Goal: Information Seeking & Learning: Learn about a topic

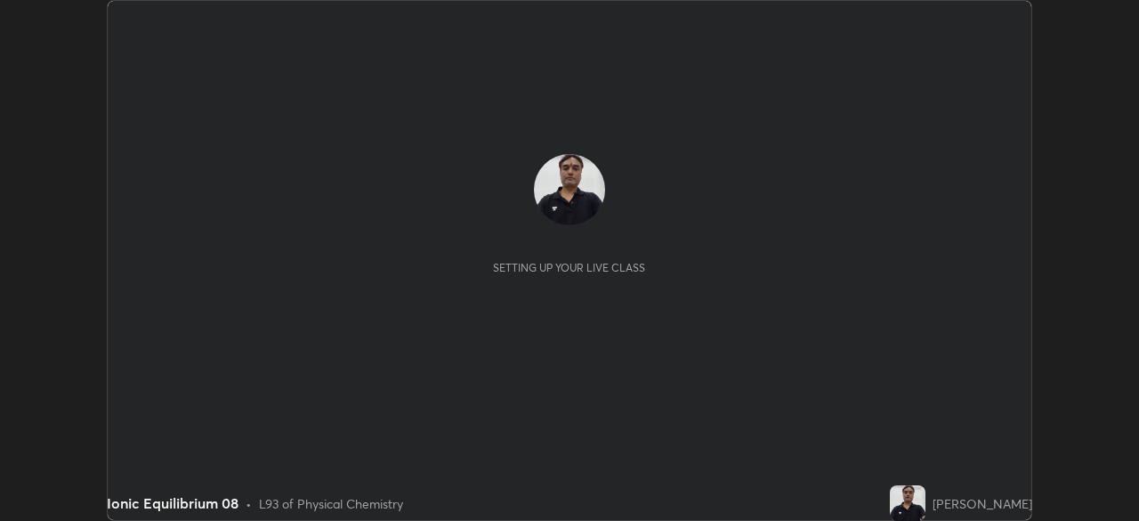
scroll to position [521, 1138]
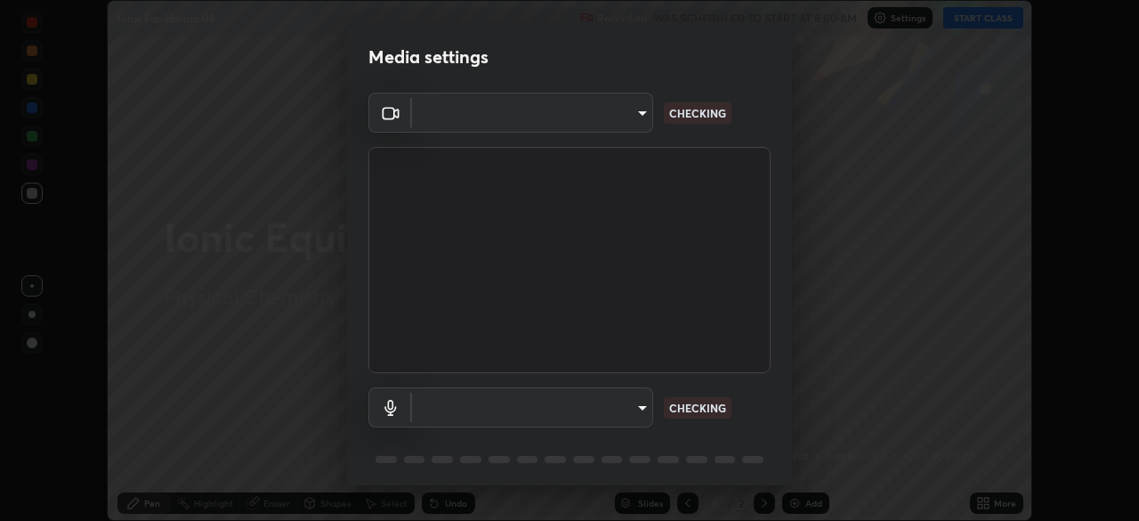
type input "3bea1df48e732a75bf676bd7aea8333698cc18d562ba91d0e9938fe52c76050e"
type input "7b22761036ad301dde5fcf49ee84bba252979cb7adbddb5ae9962c7faf3214cb"
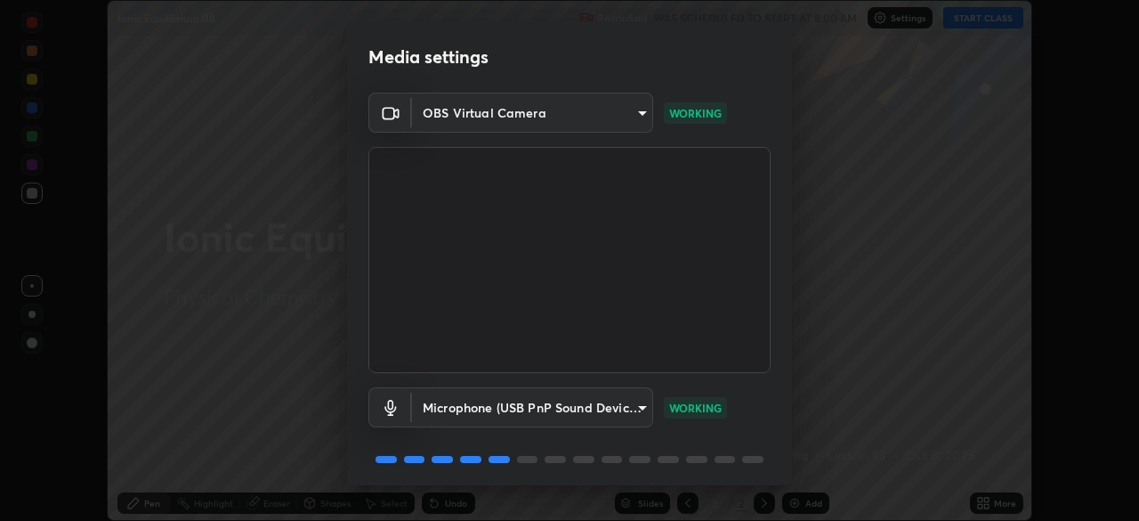
scroll to position [62, 0]
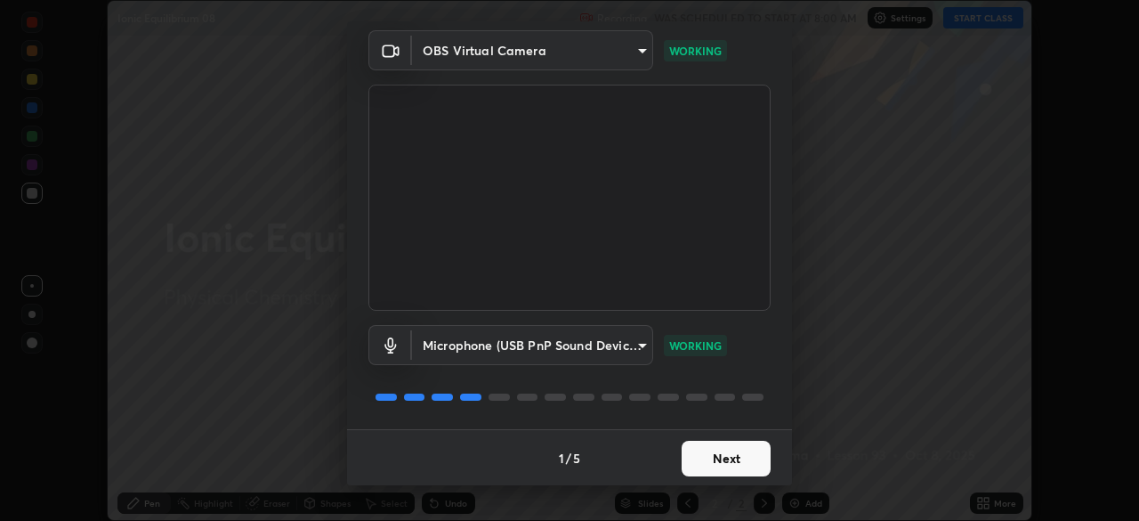
click at [698, 450] on button "Next" at bounding box center [726, 459] width 89 height 36
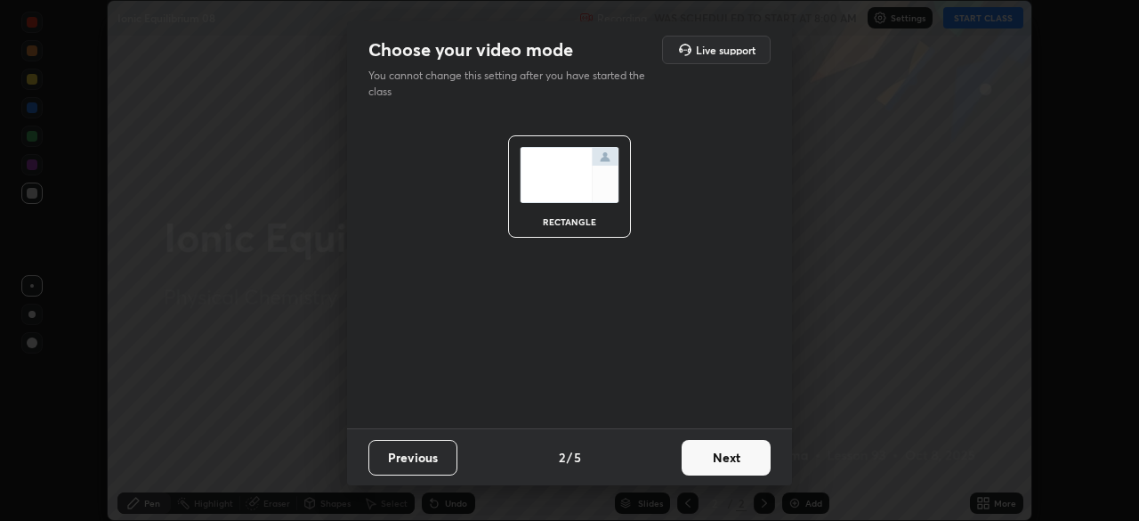
click at [705, 457] on button "Next" at bounding box center [726, 458] width 89 height 36
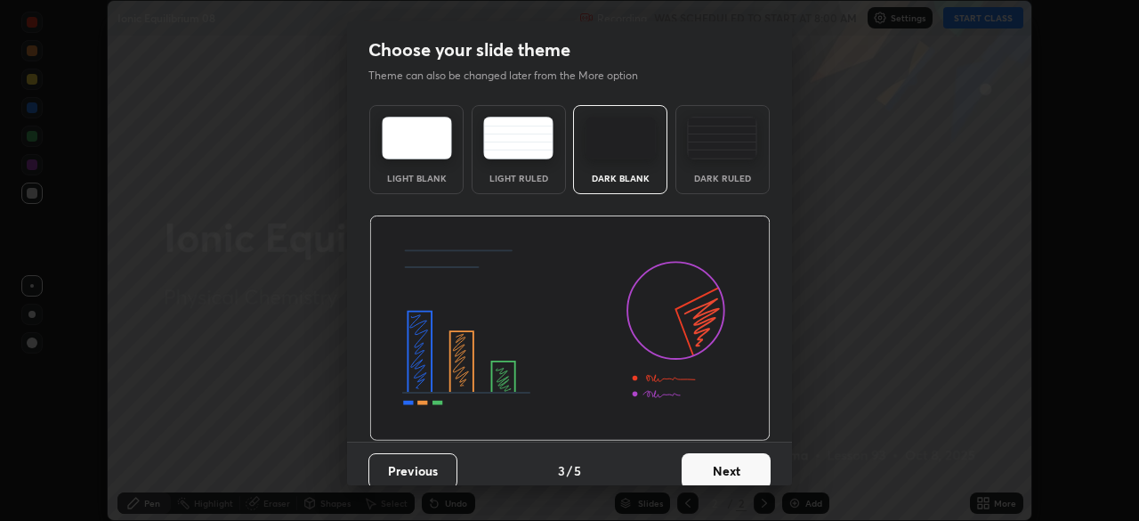
click at [705, 475] on button "Next" at bounding box center [726, 471] width 89 height 36
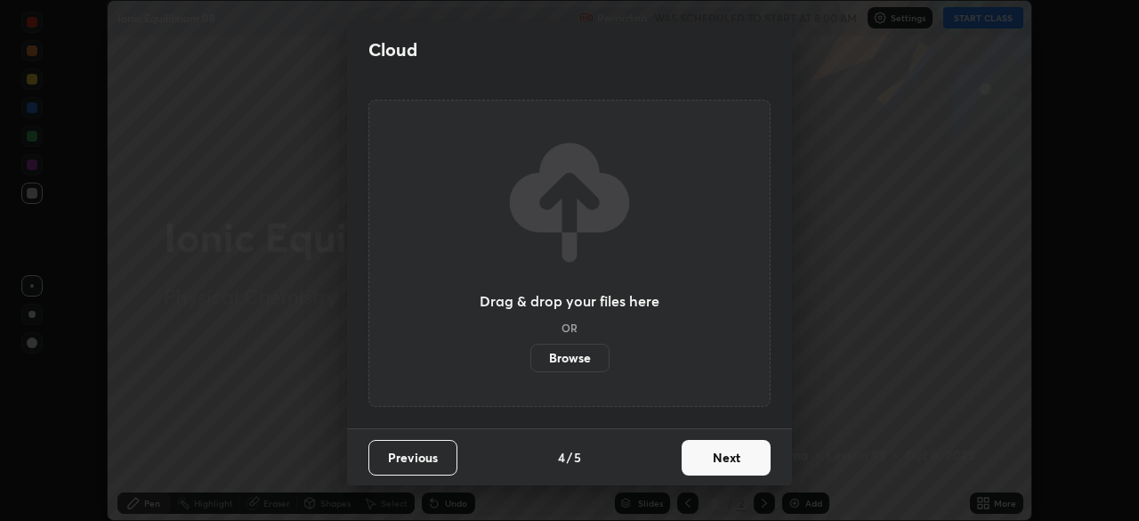
click at [696, 463] on button "Next" at bounding box center [726, 458] width 89 height 36
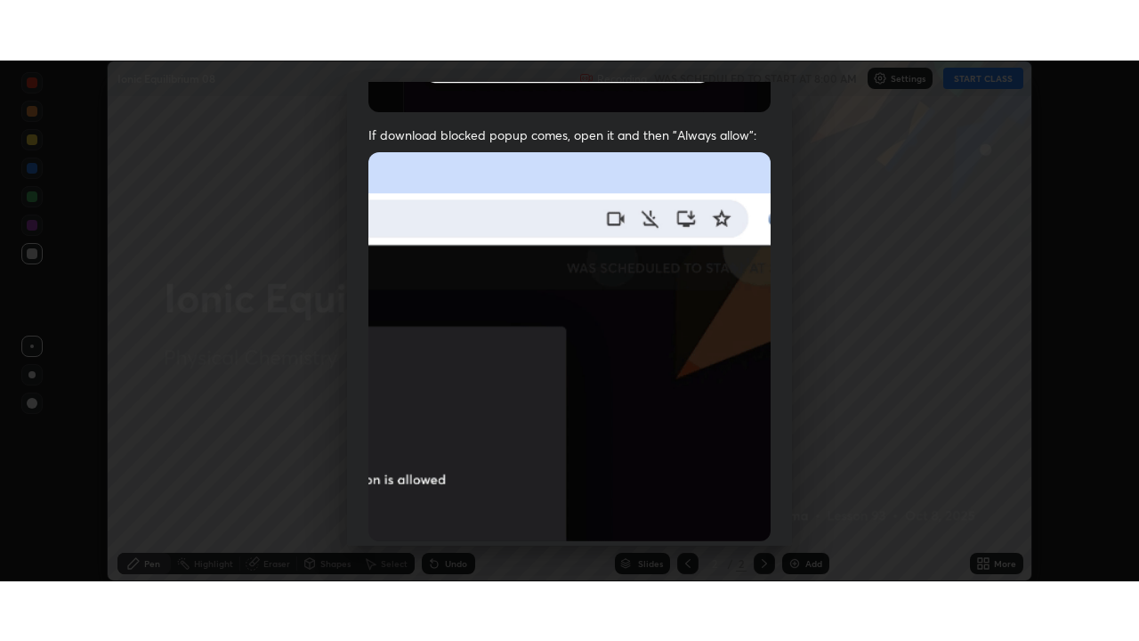
scroll to position [425, 0]
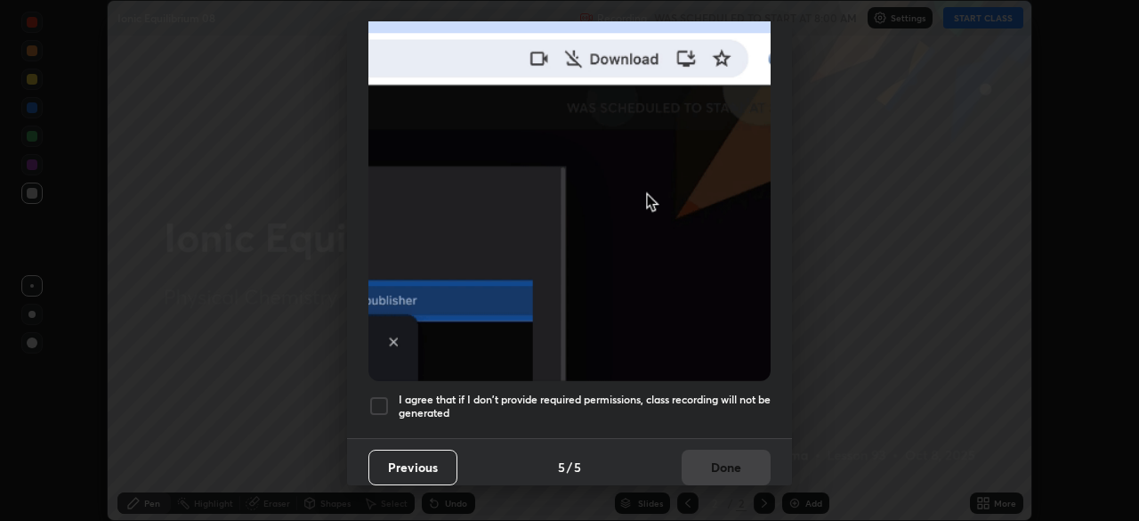
click at [378, 400] on div at bounding box center [378, 405] width 21 height 21
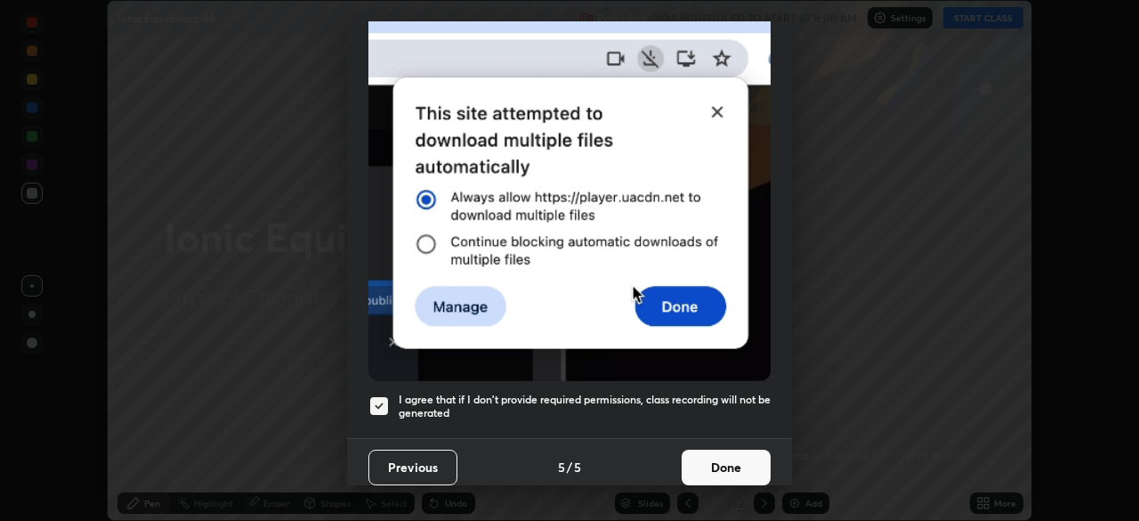
click at [710, 461] on button "Done" at bounding box center [726, 467] width 89 height 36
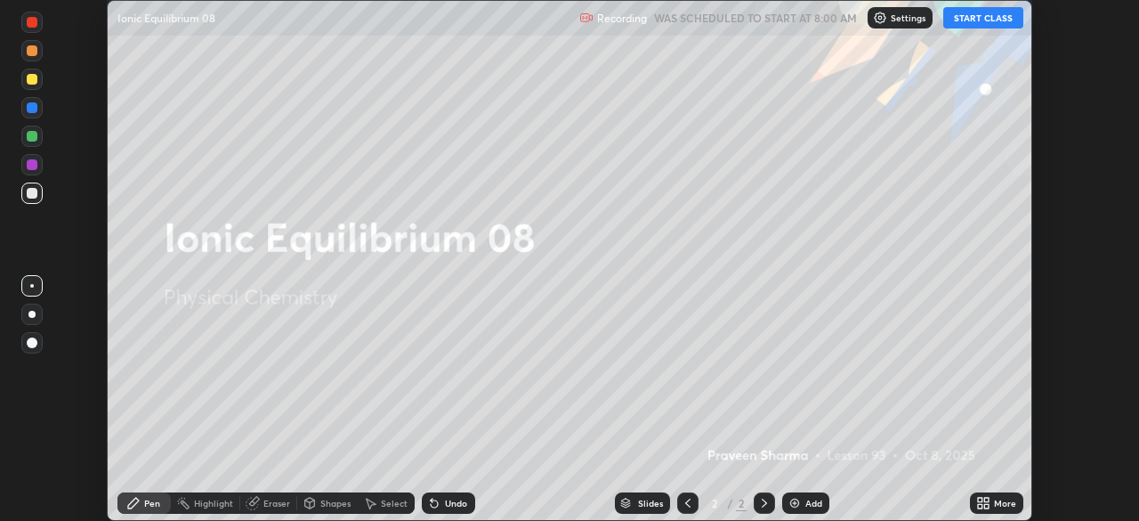
click at [985, 20] on button "START CLASS" at bounding box center [983, 17] width 80 height 21
click at [981, 505] on icon at bounding box center [980, 506] width 4 height 4
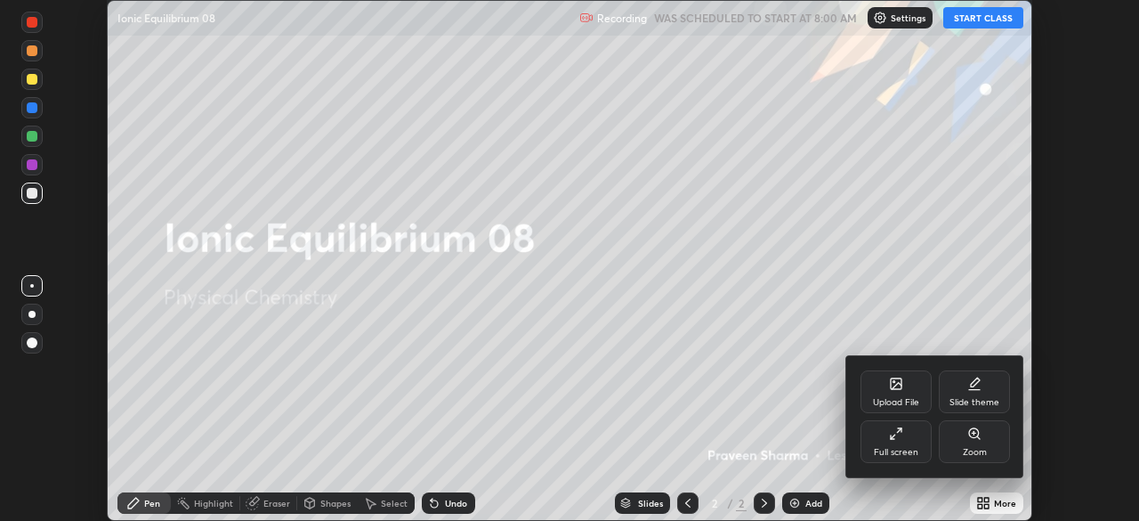
click at [901, 444] on div "Full screen" at bounding box center [896, 441] width 71 height 43
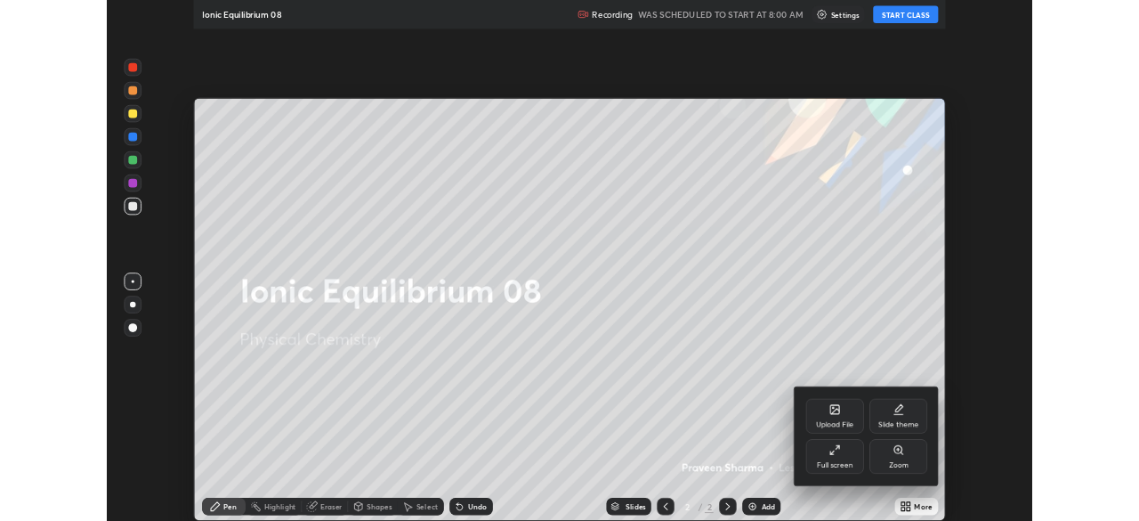
scroll to position [641, 1139]
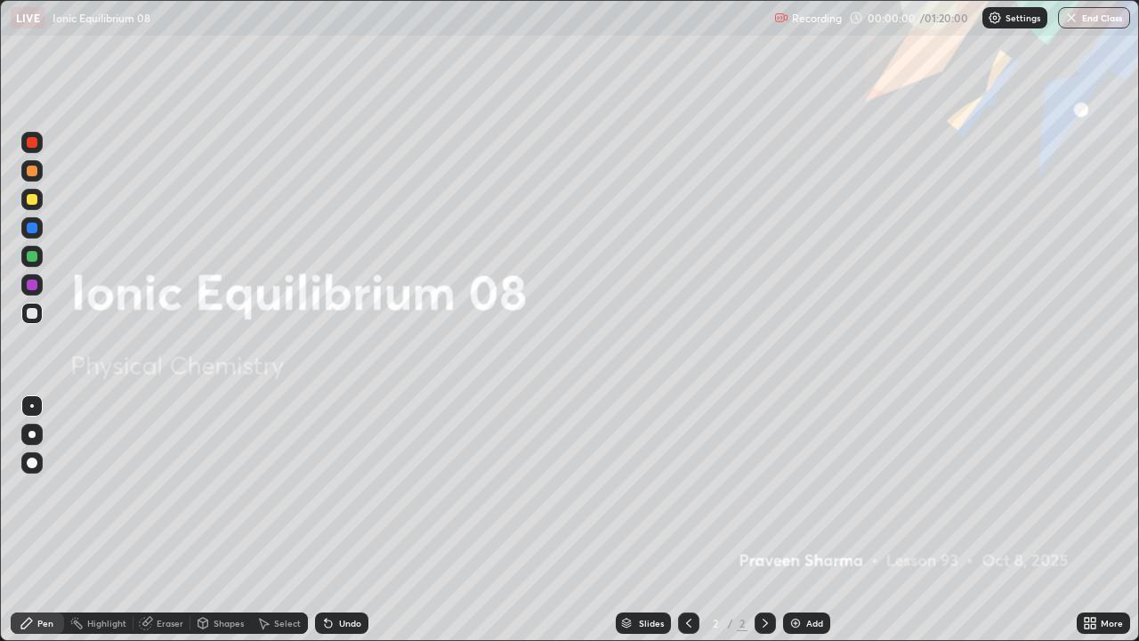
click at [803, 520] on div "Add" at bounding box center [806, 622] width 47 height 21
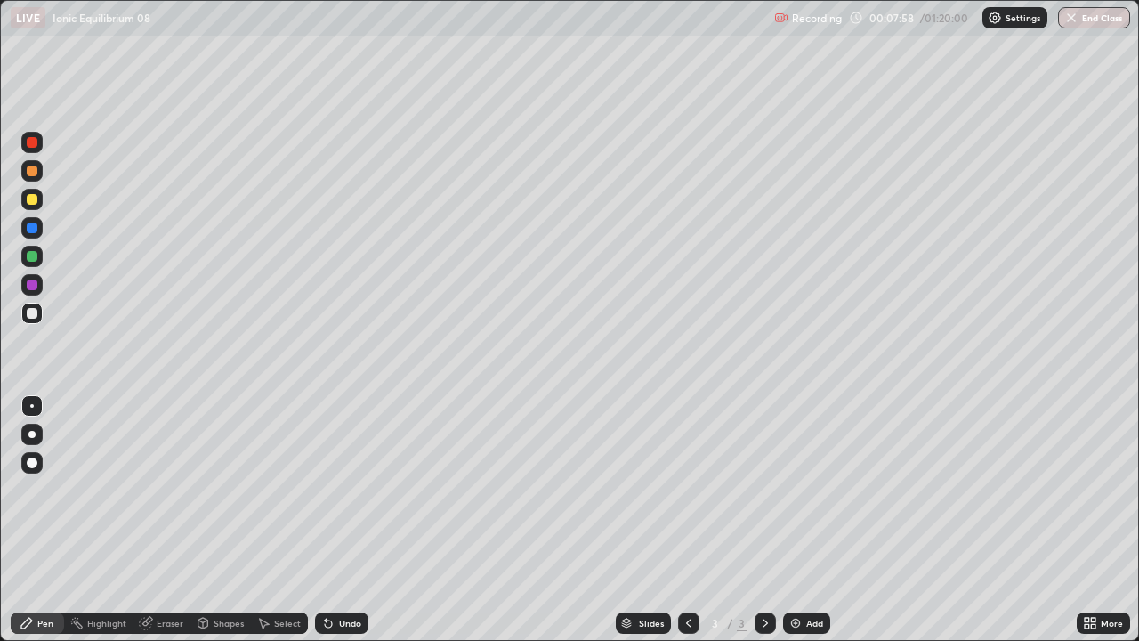
click at [352, 520] on div "Undo" at bounding box center [341, 622] width 53 height 21
click at [798, 520] on img at bounding box center [796, 623] width 14 height 14
click at [345, 520] on div "Undo" at bounding box center [341, 622] width 53 height 21
click at [352, 520] on div "Undo" at bounding box center [350, 623] width 22 height 9
click at [358, 520] on div "Undo" at bounding box center [350, 623] width 22 height 9
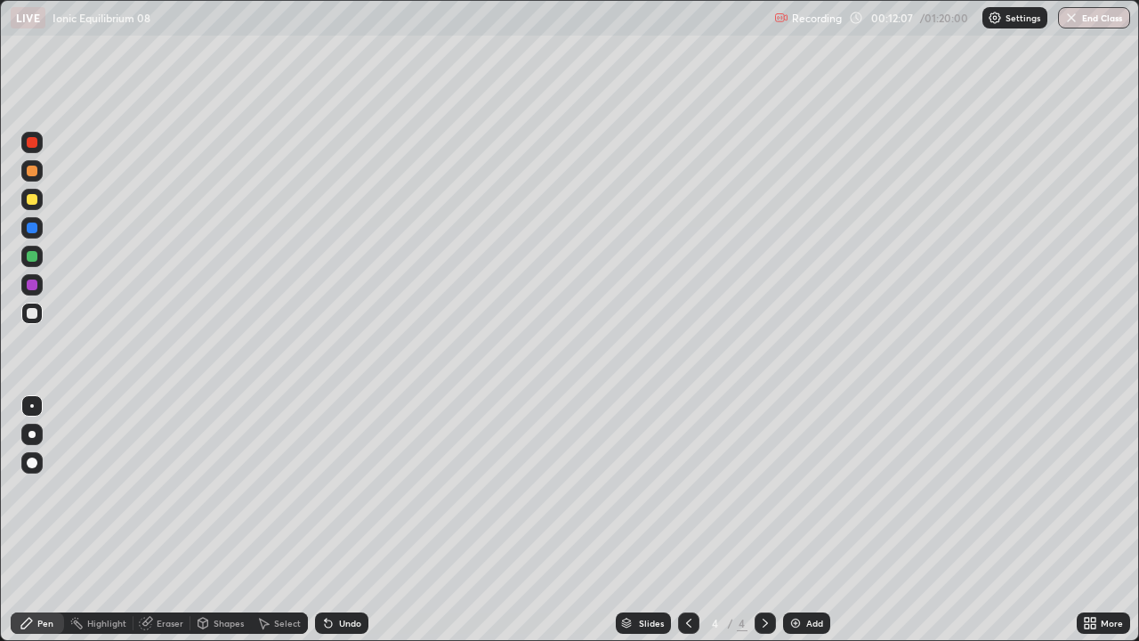
click at [341, 520] on div "Undo" at bounding box center [350, 623] width 22 height 9
click at [798, 520] on img at bounding box center [796, 623] width 14 height 14
click at [355, 520] on div "Undo" at bounding box center [350, 623] width 22 height 9
click at [325, 520] on icon at bounding box center [326, 620] width 2 height 2
click at [351, 520] on div "Undo" at bounding box center [350, 623] width 22 height 9
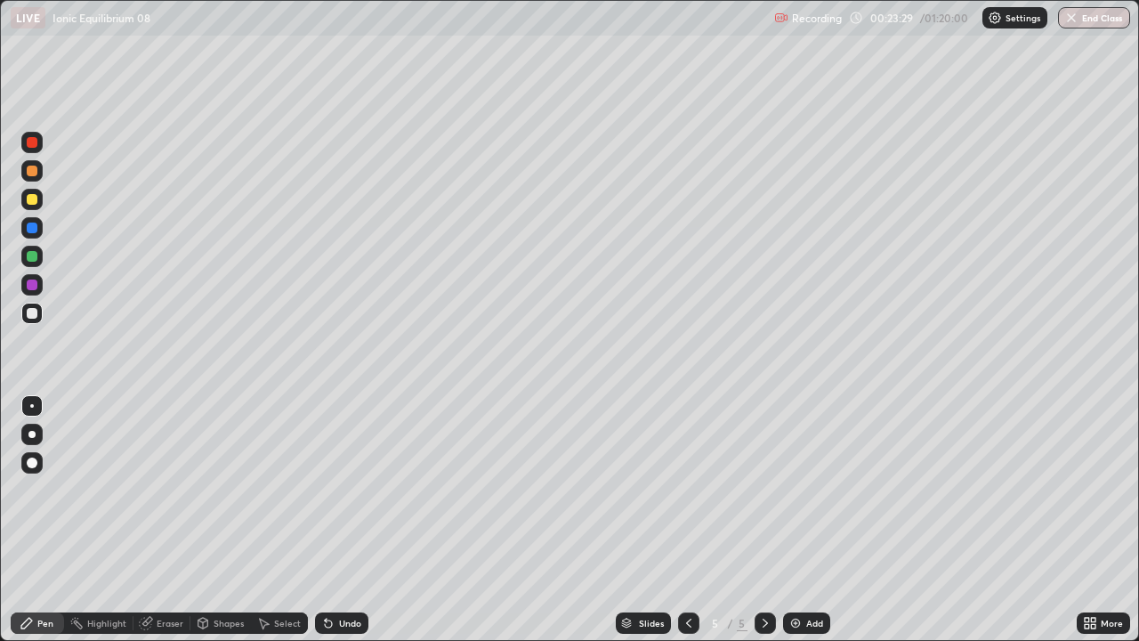
click at [349, 520] on div "Undo" at bounding box center [350, 623] width 22 height 9
click at [350, 520] on div "Undo" at bounding box center [350, 623] width 22 height 9
click at [811, 520] on div "Add" at bounding box center [814, 623] width 17 height 9
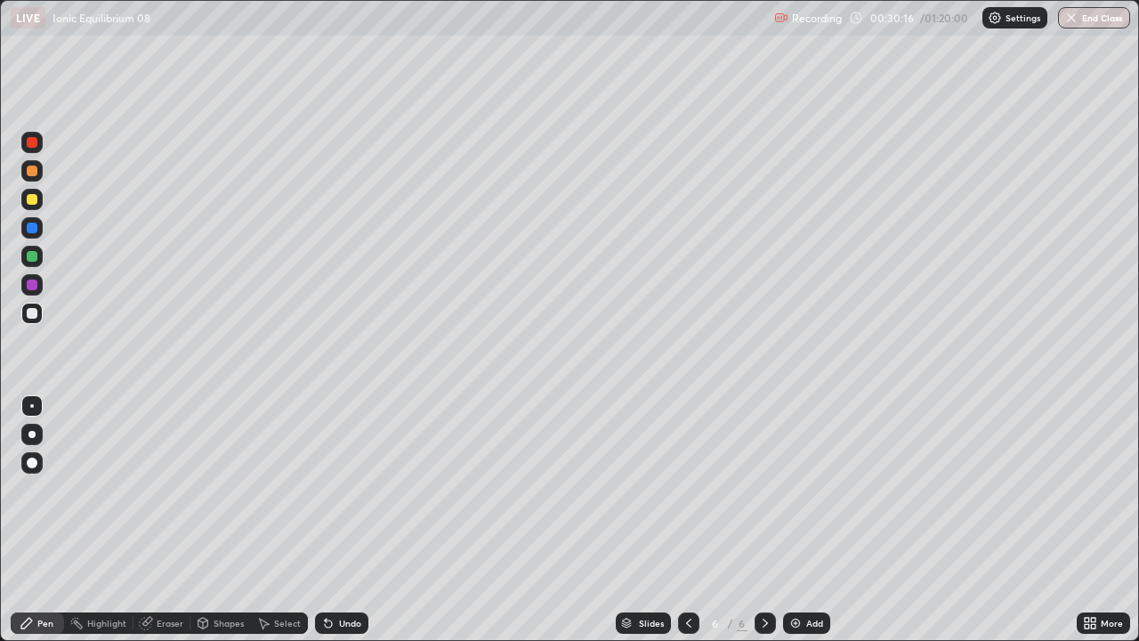
click at [33, 203] on div at bounding box center [32, 199] width 11 height 11
click at [686, 520] on icon at bounding box center [689, 623] width 14 height 14
click at [764, 520] on icon at bounding box center [765, 623] width 14 height 14
click at [352, 520] on div "Undo" at bounding box center [350, 623] width 22 height 9
click at [160, 520] on div "Eraser" at bounding box center [161, 622] width 57 height 21
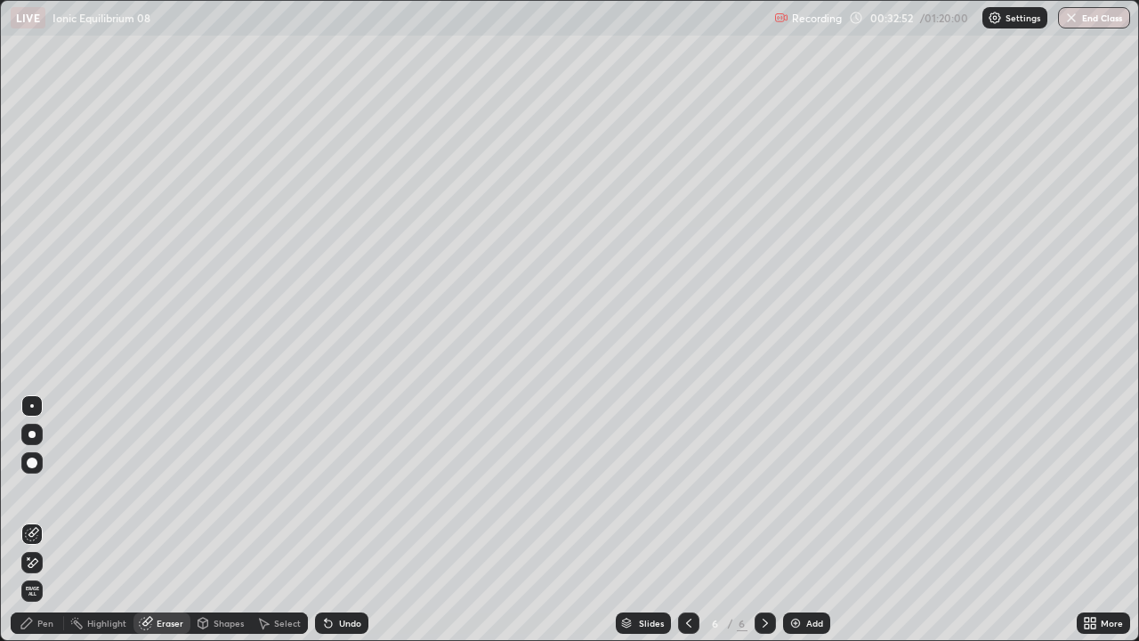
click at [30, 520] on icon at bounding box center [33, 562] width 10 height 9
click at [52, 520] on div "Pen" at bounding box center [45, 623] width 16 height 9
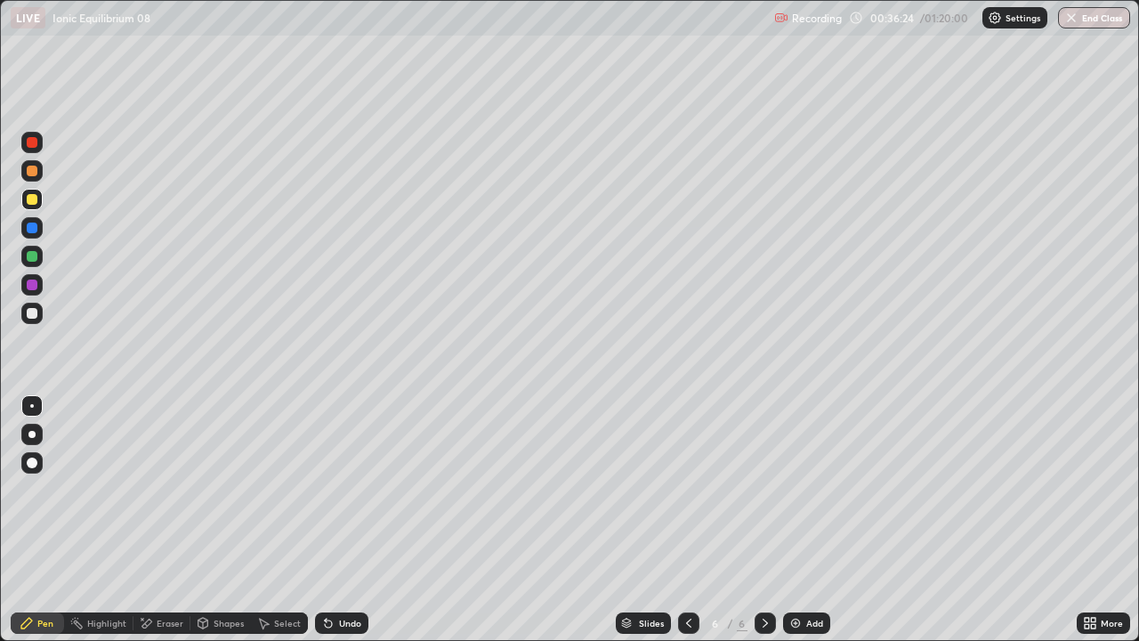
click at [34, 313] on div at bounding box center [32, 313] width 11 height 11
click at [794, 520] on img at bounding box center [796, 623] width 14 height 14
click at [331, 520] on icon at bounding box center [328, 623] width 14 height 14
click at [36, 202] on div at bounding box center [32, 199] width 11 height 11
click at [797, 520] on img at bounding box center [796, 623] width 14 height 14
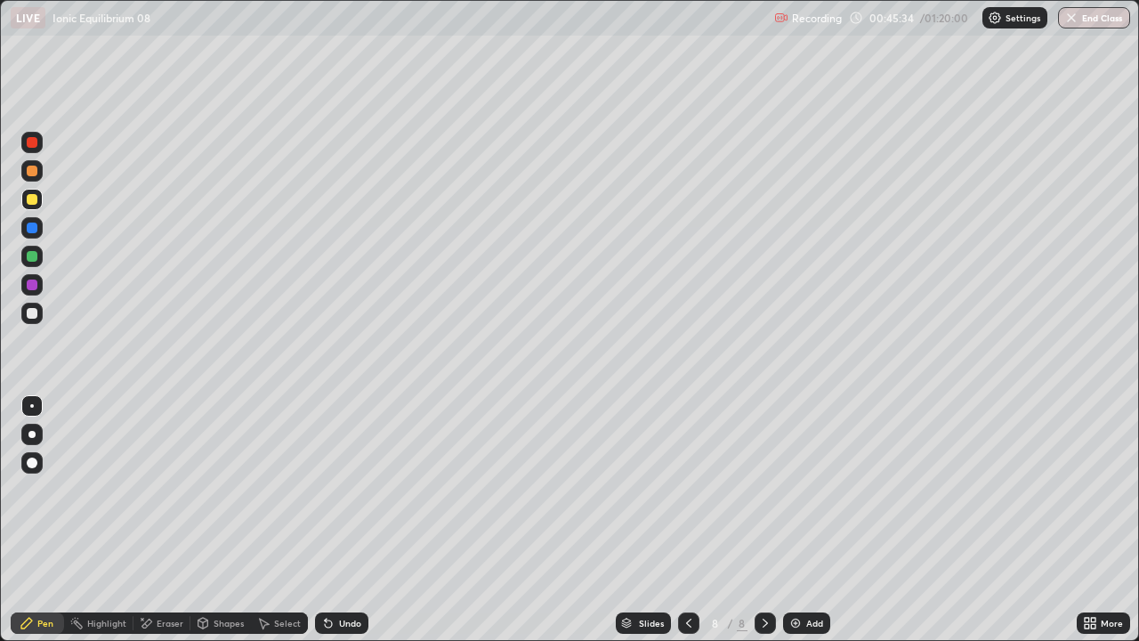
click at [34, 311] on div at bounding box center [32, 313] width 11 height 11
click at [360, 520] on div "Undo" at bounding box center [341, 622] width 53 height 21
click at [154, 520] on div "Eraser" at bounding box center [161, 622] width 57 height 21
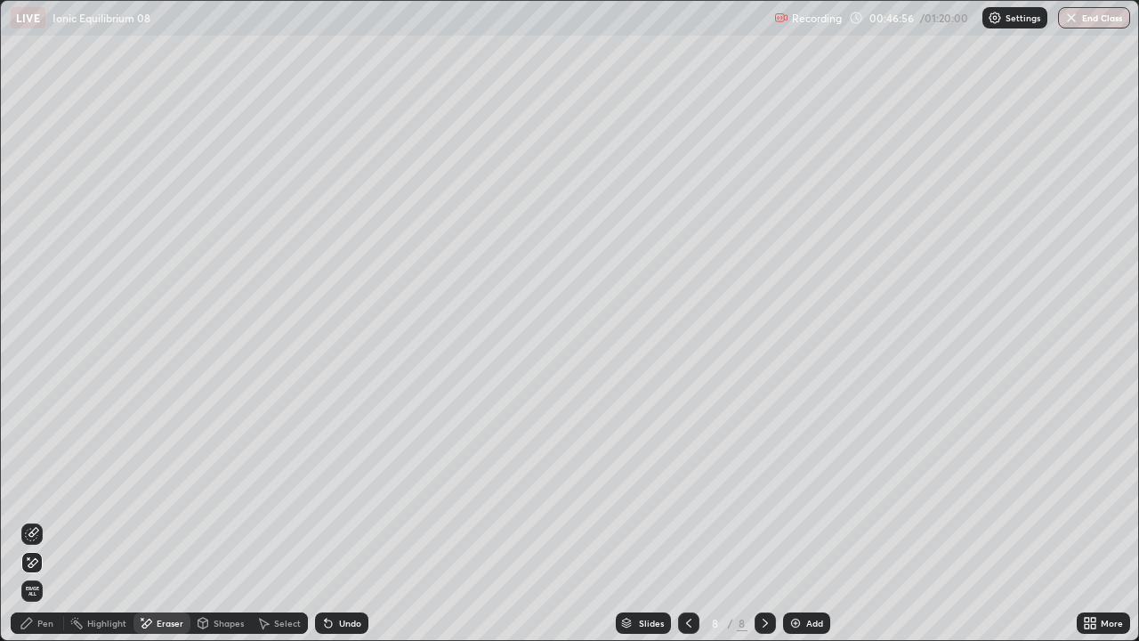
click at [32, 520] on icon at bounding box center [32, 534] width 14 height 14
click at [41, 465] on div at bounding box center [31, 462] width 21 height 21
click at [32, 406] on div at bounding box center [32, 406] width 4 height 4
click at [45, 520] on div "Pen" at bounding box center [45, 623] width 16 height 9
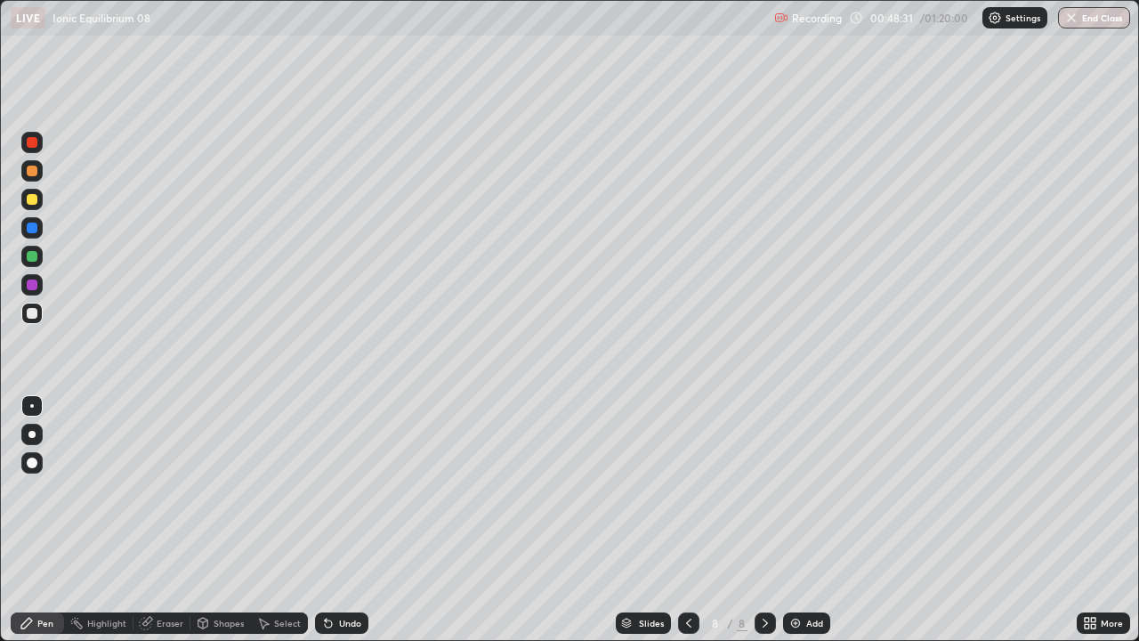
click at [344, 520] on div "Undo" at bounding box center [341, 622] width 53 height 21
click at [797, 520] on img at bounding box center [796, 623] width 14 height 14
click at [32, 196] on div at bounding box center [32, 199] width 11 height 11
click at [36, 317] on div at bounding box center [32, 313] width 11 height 11
click at [794, 520] on img at bounding box center [796, 623] width 14 height 14
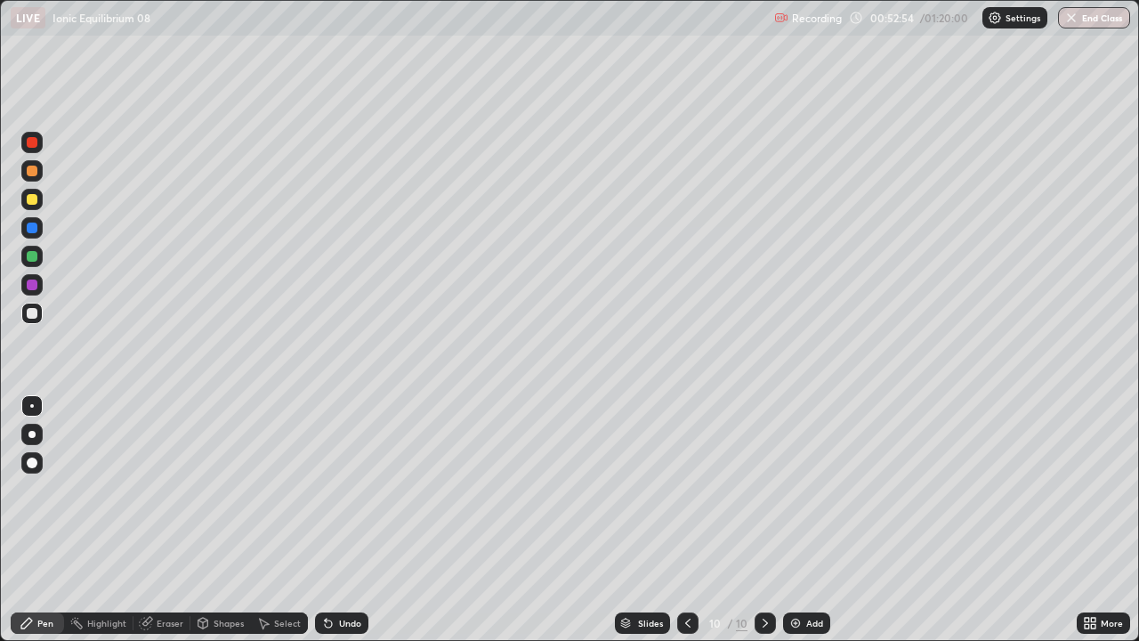
click at [349, 520] on div "Undo" at bounding box center [350, 623] width 22 height 9
click at [355, 520] on div "Undo" at bounding box center [350, 623] width 22 height 9
click at [351, 520] on div "Undo" at bounding box center [350, 623] width 22 height 9
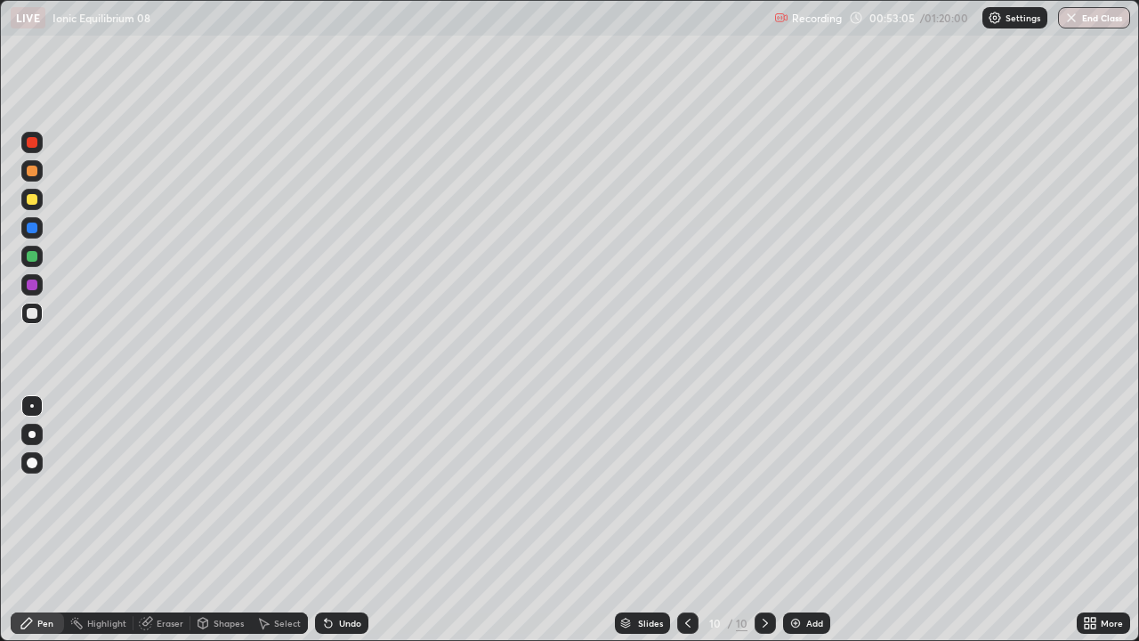
click at [354, 520] on div "Undo" at bounding box center [350, 623] width 22 height 9
click at [333, 520] on icon at bounding box center [328, 623] width 14 height 14
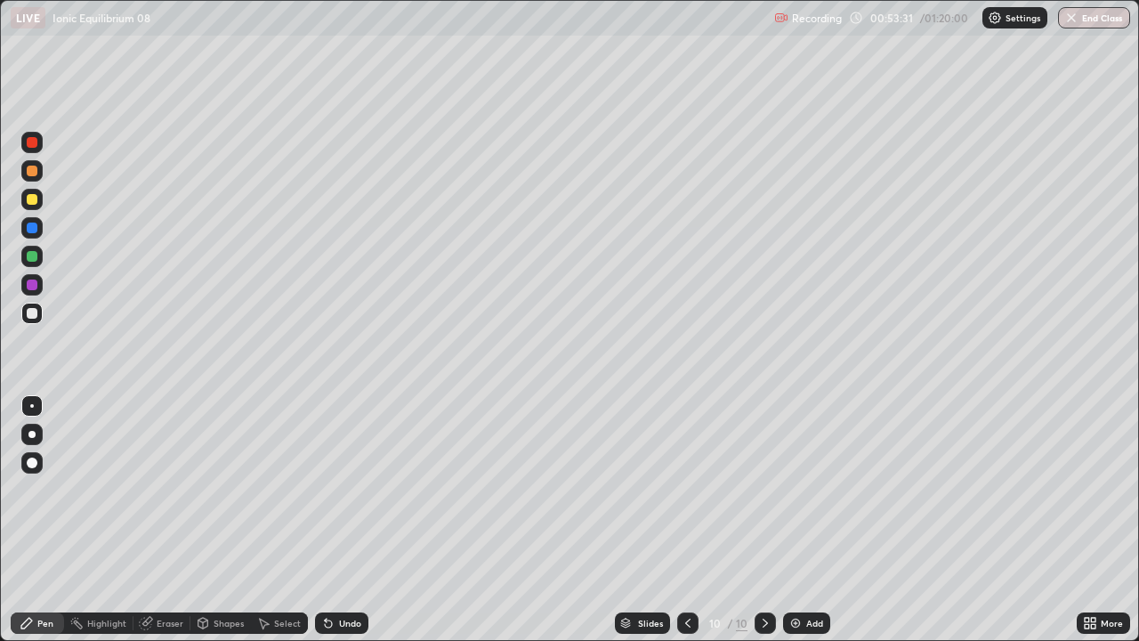
click at [335, 520] on div "Undo" at bounding box center [341, 622] width 53 height 21
click at [333, 520] on icon at bounding box center [328, 623] width 14 height 14
click at [162, 520] on div "Eraser" at bounding box center [170, 623] width 27 height 9
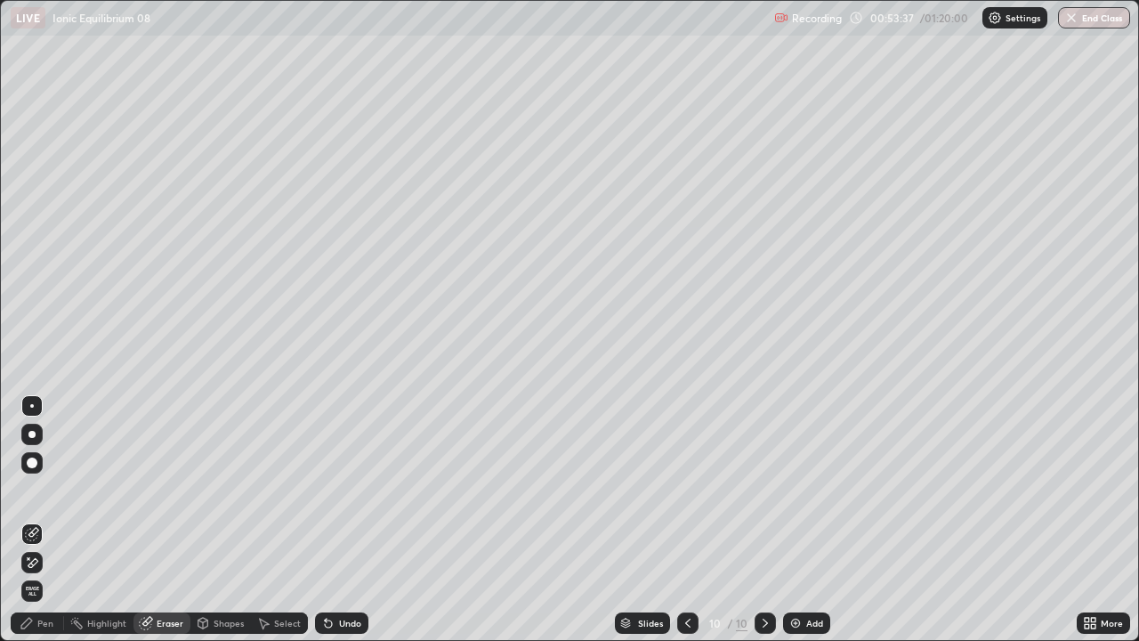
click at [36, 520] on icon at bounding box center [32, 562] width 14 height 15
click at [45, 520] on div "Pen" at bounding box center [45, 623] width 16 height 9
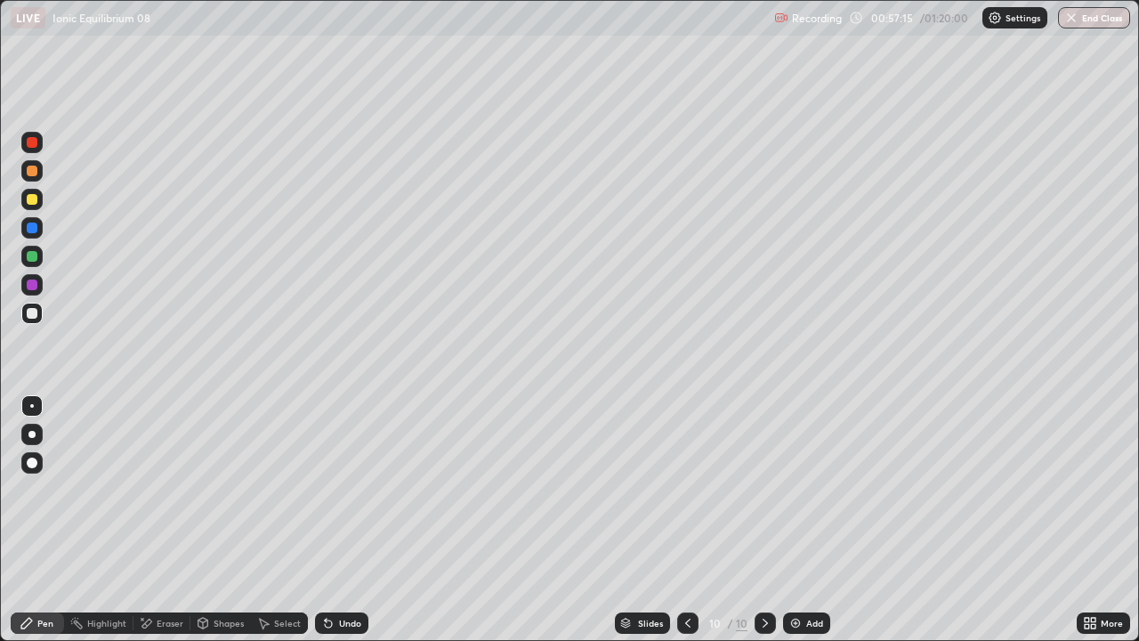
click at [36, 199] on div at bounding box center [32, 199] width 11 height 11
click at [339, 520] on div "Undo" at bounding box center [350, 623] width 22 height 9
click at [27, 312] on div at bounding box center [32, 313] width 11 height 11
click at [789, 520] on div "Add" at bounding box center [806, 622] width 47 height 21
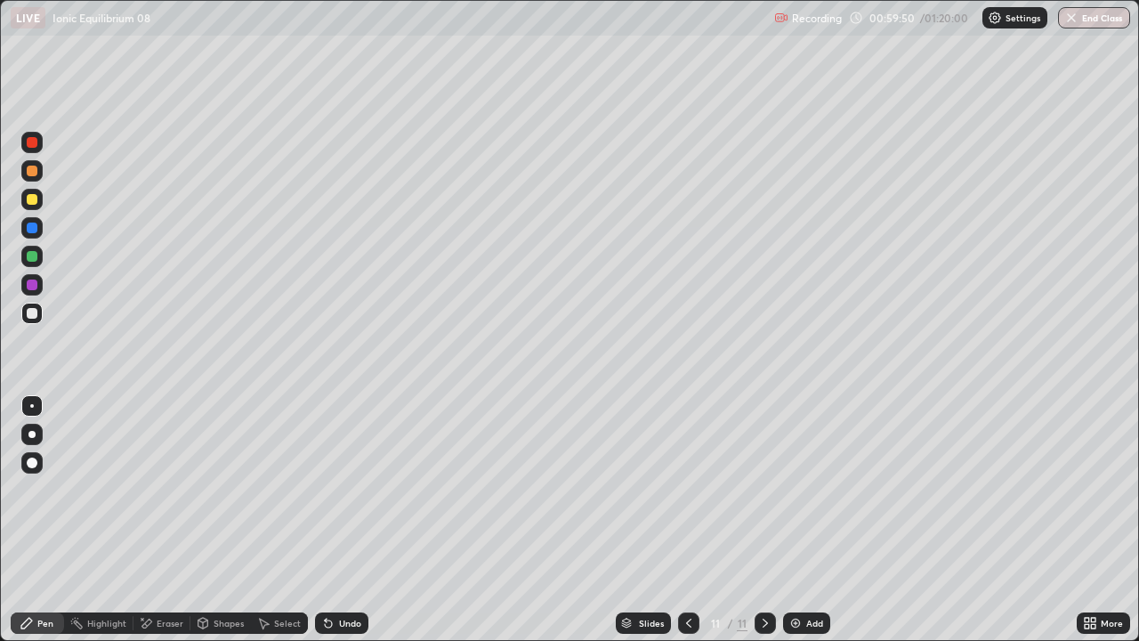
click at [333, 520] on div "Undo" at bounding box center [341, 622] width 53 height 21
click at [339, 520] on div "Undo" at bounding box center [350, 623] width 22 height 9
click at [343, 520] on div "Undo" at bounding box center [341, 622] width 53 height 21
click at [350, 520] on div "Undo" at bounding box center [341, 622] width 53 height 21
click at [345, 520] on div "Undo" at bounding box center [350, 623] width 22 height 9
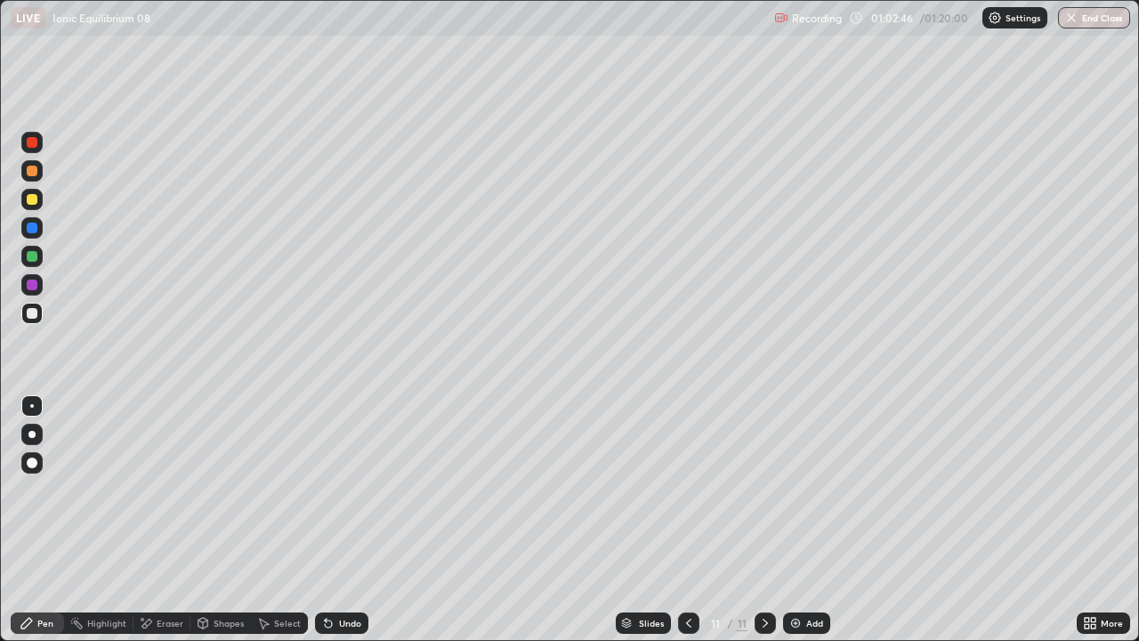
click at [146, 520] on icon at bounding box center [147, 623] width 10 height 9
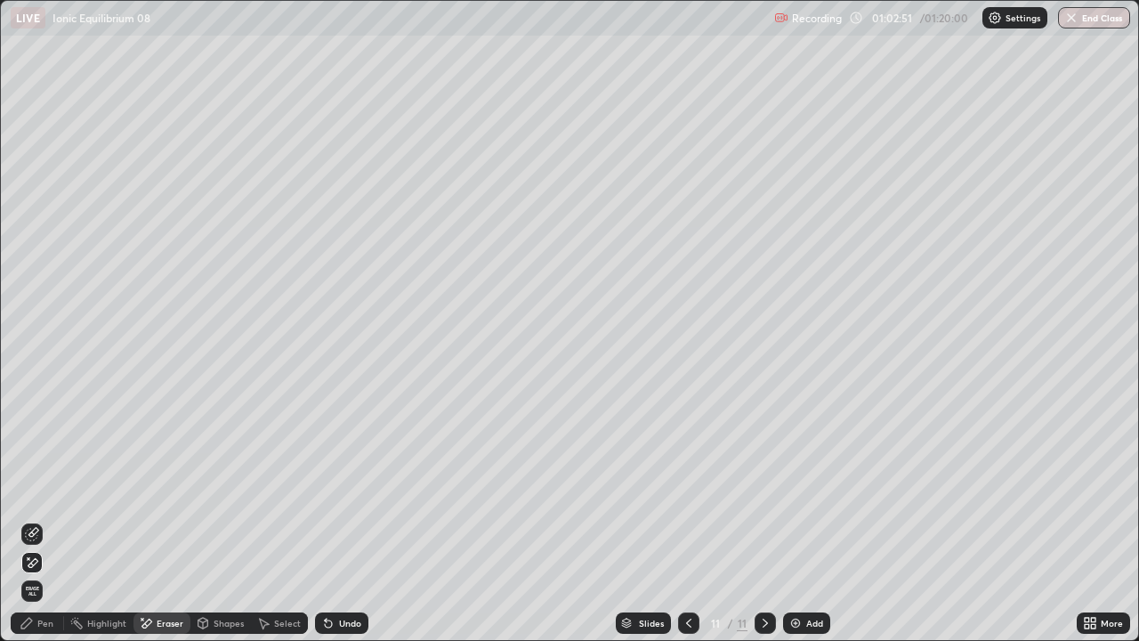
click at [41, 520] on div "Pen" at bounding box center [45, 623] width 16 height 9
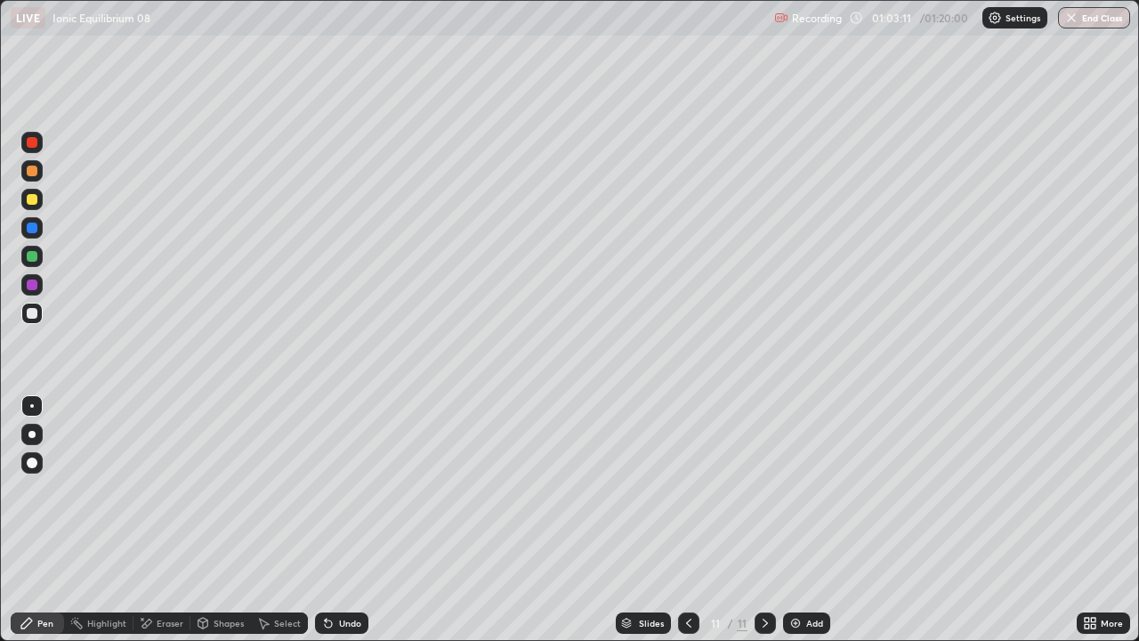
click at [793, 520] on img at bounding box center [796, 623] width 14 height 14
click at [326, 520] on icon at bounding box center [328, 623] width 7 height 7
click at [319, 520] on div "Undo" at bounding box center [341, 622] width 53 height 21
click at [325, 520] on icon at bounding box center [328, 623] width 7 height 7
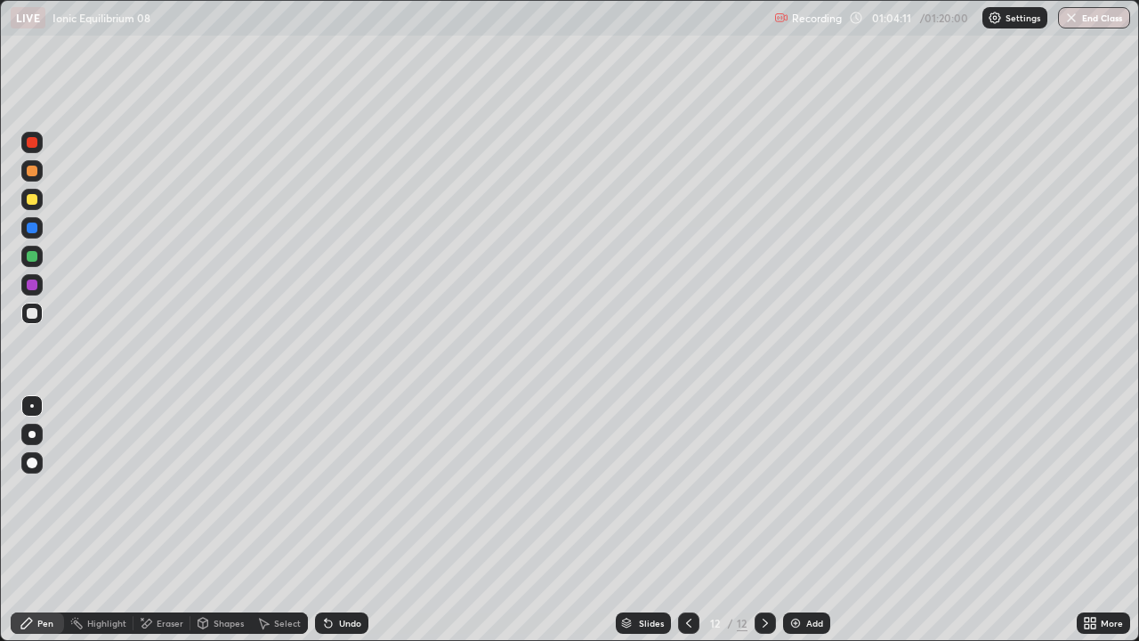
click at [325, 520] on icon at bounding box center [328, 623] width 7 height 7
click at [329, 520] on icon at bounding box center [328, 623] width 14 height 14
click at [326, 520] on icon at bounding box center [328, 623] width 7 height 7
click at [325, 520] on icon at bounding box center [328, 623] width 7 height 7
click at [326, 520] on icon at bounding box center [328, 623] width 7 height 7
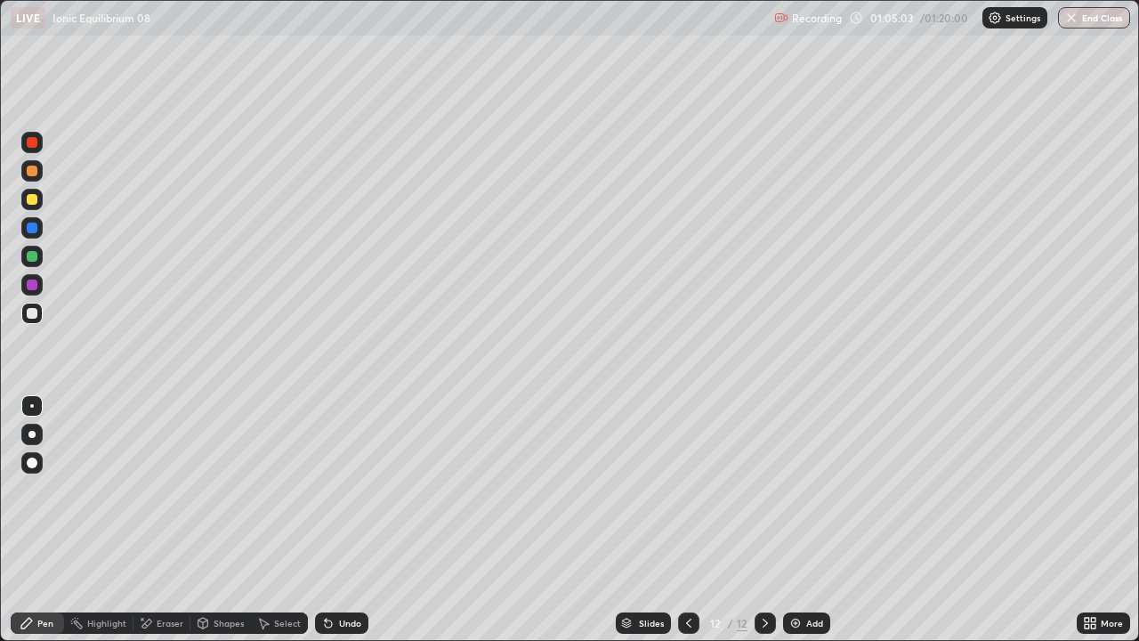
click at [320, 520] on div "Undo" at bounding box center [341, 622] width 53 height 21
click at [351, 520] on div "Undo" at bounding box center [350, 623] width 22 height 9
click at [794, 520] on img at bounding box center [796, 623] width 14 height 14
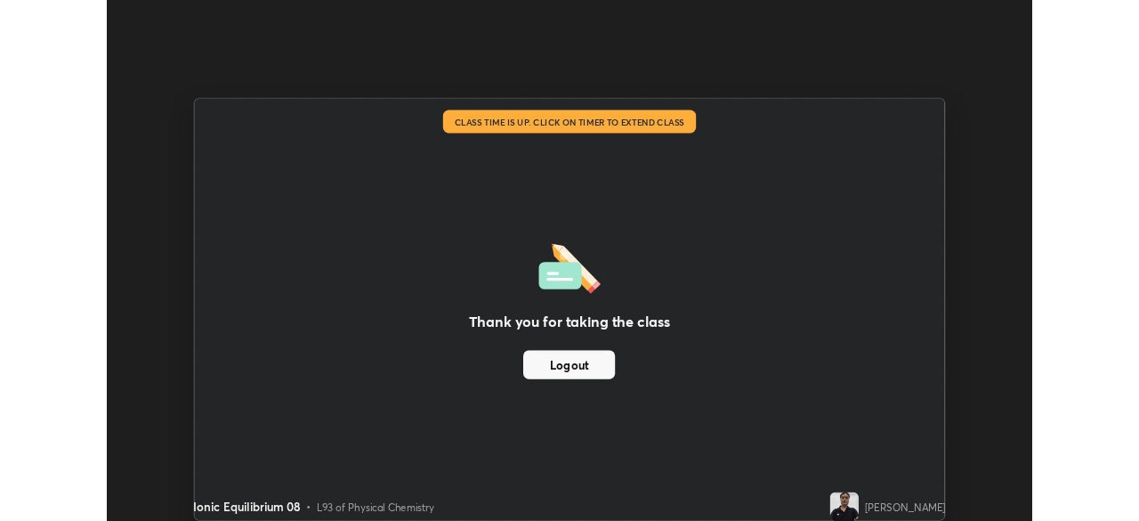
scroll to position [88475, 87858]
